Goal: Transaction & Acquisition: Book appointment/travel/reservation

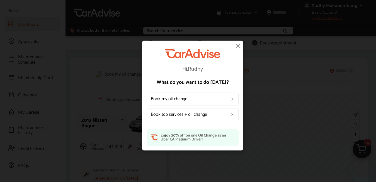
click at [232, 98] on img at bounding box center [232, 99] width 4 height 4
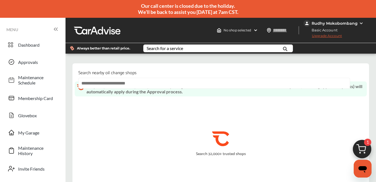
click at [118, 85] on input "text" at bounding box center [214, 83] width 272 height 11
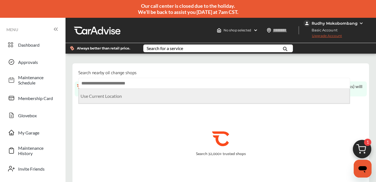
click at [107, 100] on Location "Use Current Location" at bounding box center [214, 96] width 270 height 15
type input "**********"
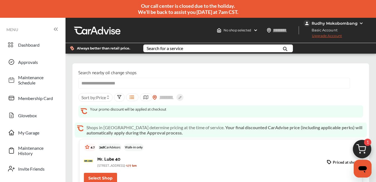
click at [366, 143] on span "1" at bounding box center [367, 142] width 7 height 7
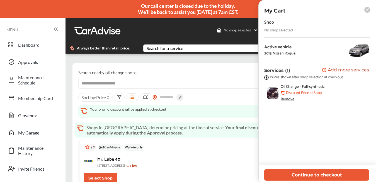
click at [289, 98] on div "Remove" at bounding box center [287, 99] width 14 height 4
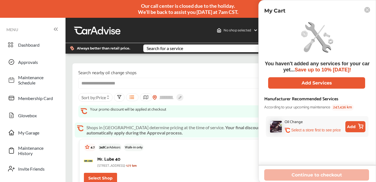
click at [366, 11] on rect at bounding box center [367, 10] width 6 height 6
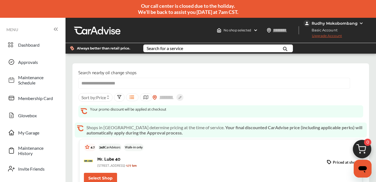
click at [361, 26] on img at bounding box center [361, 23] width 4 height 4
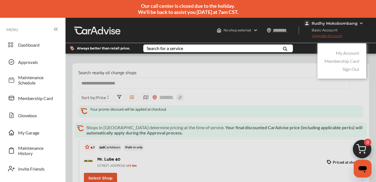
click at [350, 55] on link "My Account" at bounding box center [347, 52] width 23 height 5
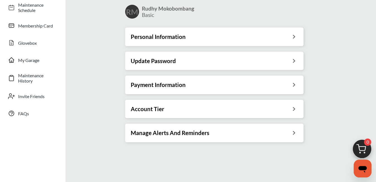
scroll to position [75, 0]
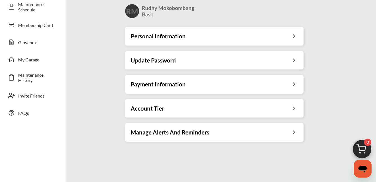
click at [294, 109] on icon at bounding box center [293, 108] width 5 height 6
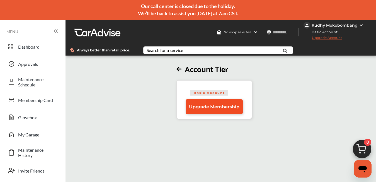
click at [234, 110] on span "Upgrade Membership" at bounding box center [214, 106] width 50 height 5
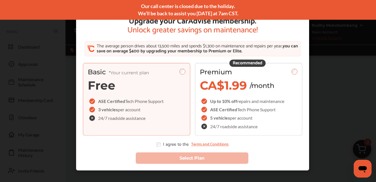
click at [346, 53] on div "Upgrade your CarAdvise membership. Unlock greater savings on maintenance! The a…" at bounding box center [192, 95] width 385 height 191
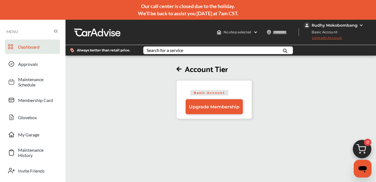
click at [32, 46] on span "Dashboard" at bounding box center [37, 46] width 39 height 5
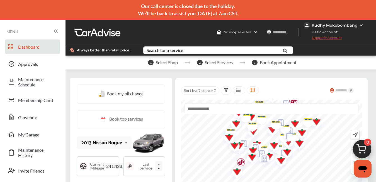
click at [120, 94] on span "Book my oil change" at bounding box center [125, 95] width 36 height 8
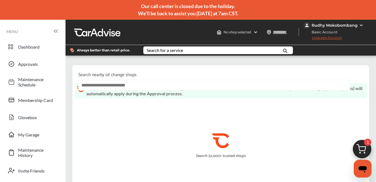
click at [89, 89] on input "text" at bounding box center [214, 85] width 272 height 11
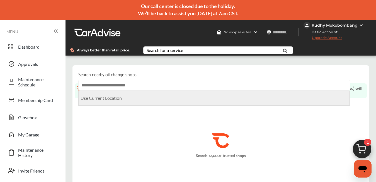
click at [90, 102] on Location "Use Current Location" at bounding box center [214, 98] width 270 height 15
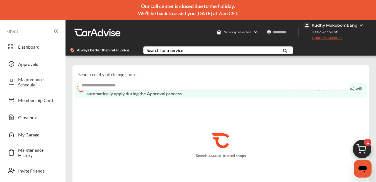
type input "**********"
click at [361, 148] on img at bounding box center [361, 151] width 27 height 27
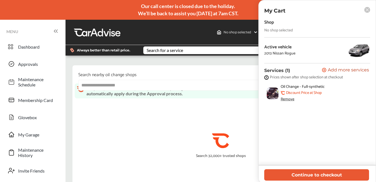
click at [290, 99] on div "Remove" at bounding box center [287, 99] width 14 height 4
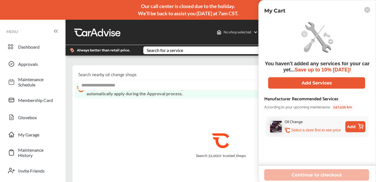
click at [367, 10] on icon at bounding box center [366, 9] width 3 height 3
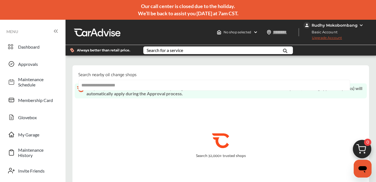
click at [117, 90] on input "**********" at bounding box center [214, 85] width 272 height 11
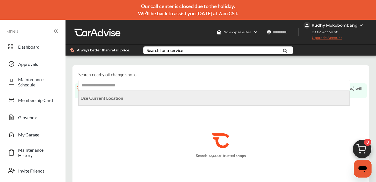
click at [116, 106] on Location "Use Current Location" at bounding box center [214, 98] width 270 height 15
